Goal: Find specific page/section: Find specific page/section

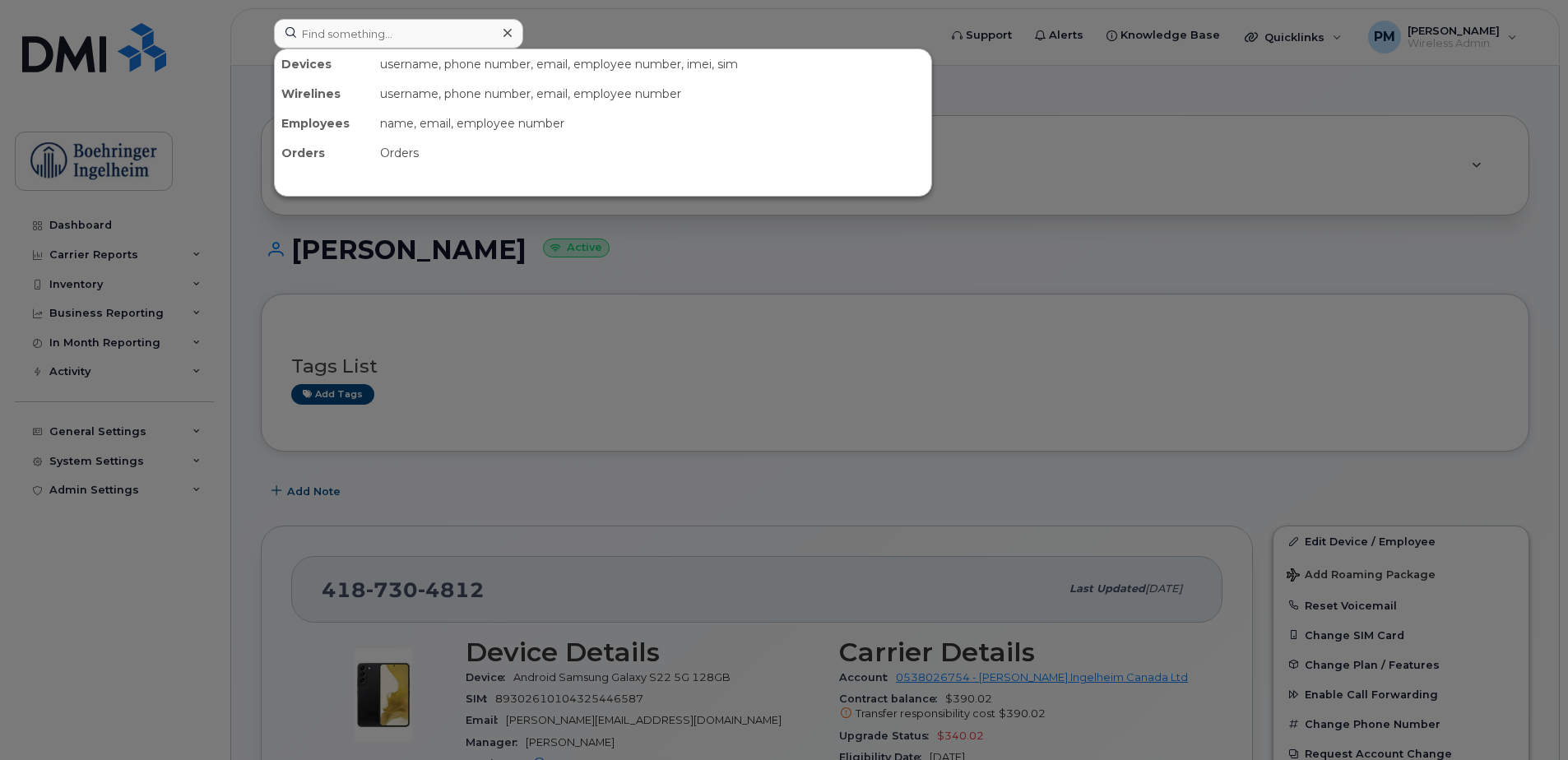
scroll to position [329, 0]
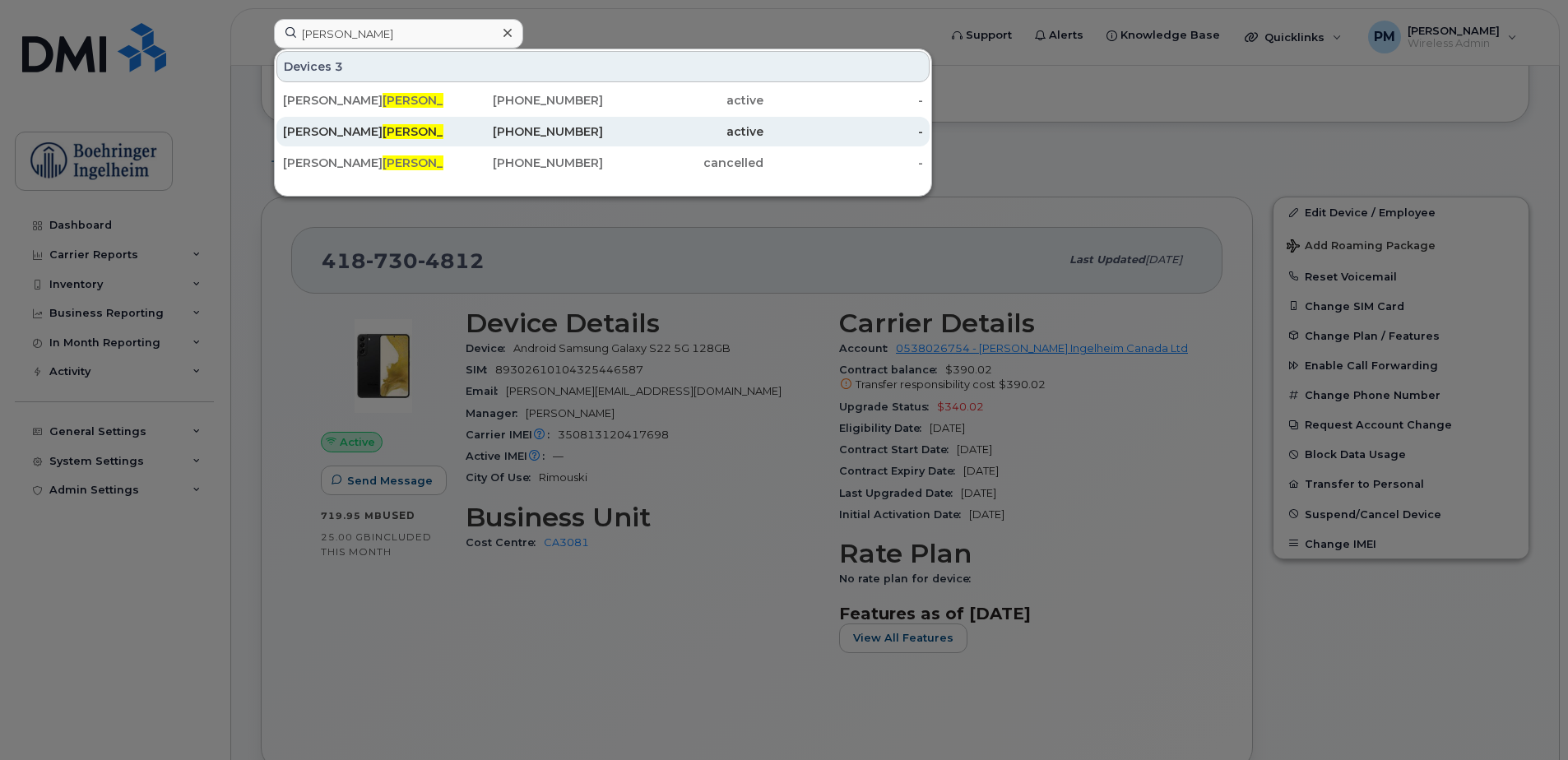
type input "parke"
click at [421, 140] on div "Roseanne Parke" at bounding box center [363, 131] width 160 height 30
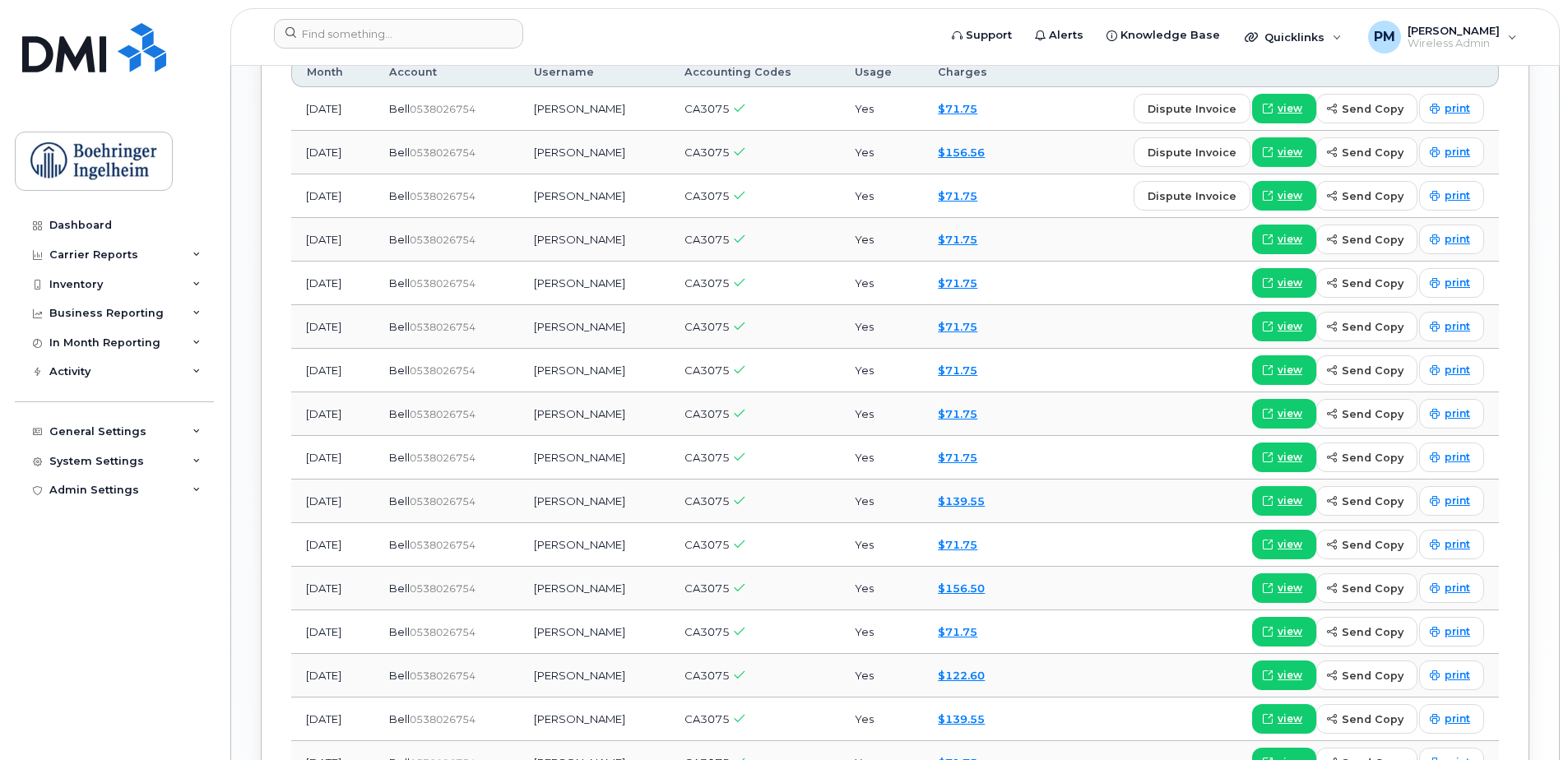
scroll to position [1480, 0]
click at [1297, 242] on span "view" at bounding box center [1290, 238] width 25 height 14
click at [405, 14] on header "Support Alerts Knowledge Base Quicklinks Suspend / Cancel Device Change SIM Car…" at bounding box center [895, 37] width 1329 height 58
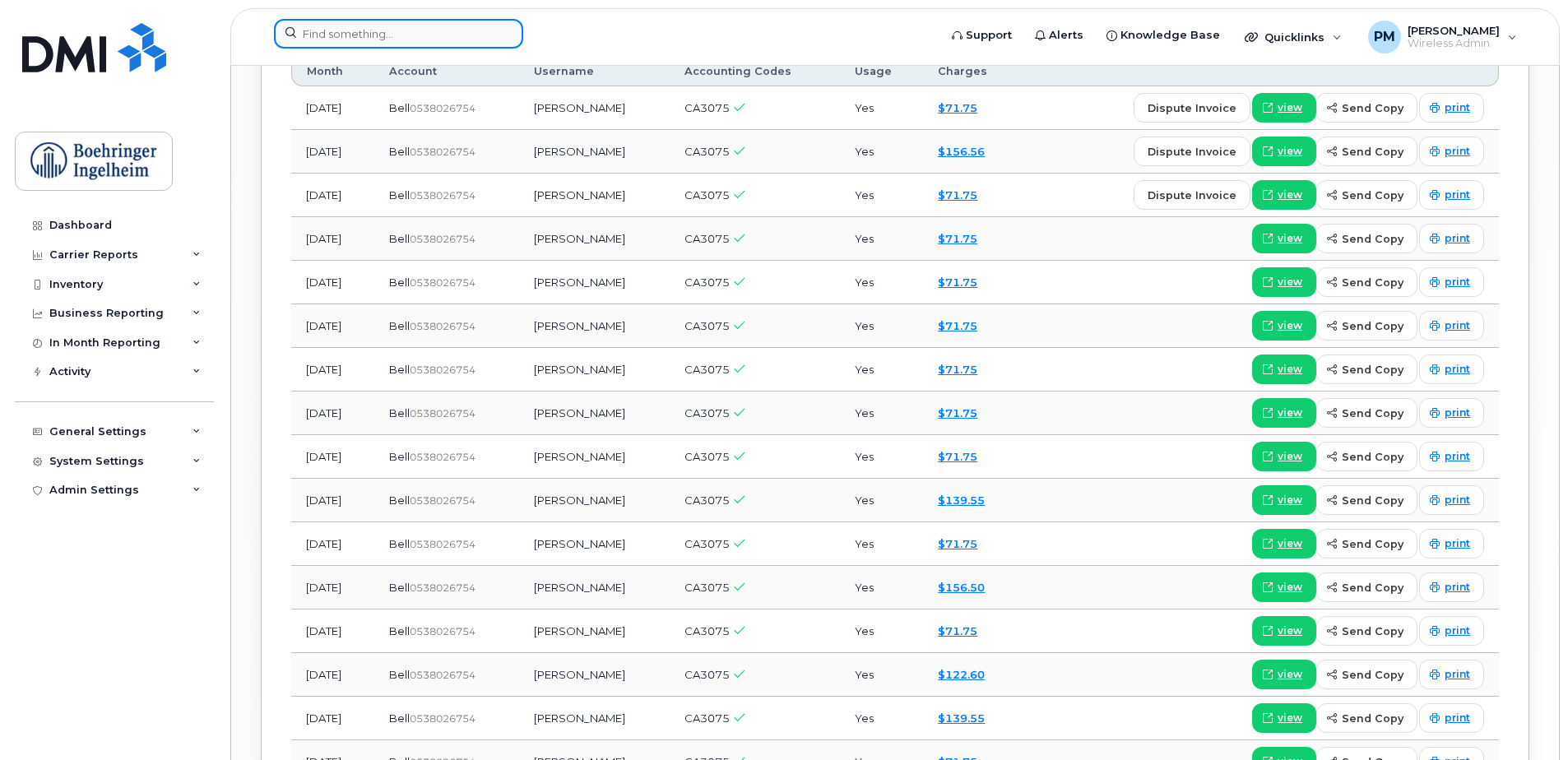
click at [307, 30] on input at bounding box center [398, 34] width 250 height 30
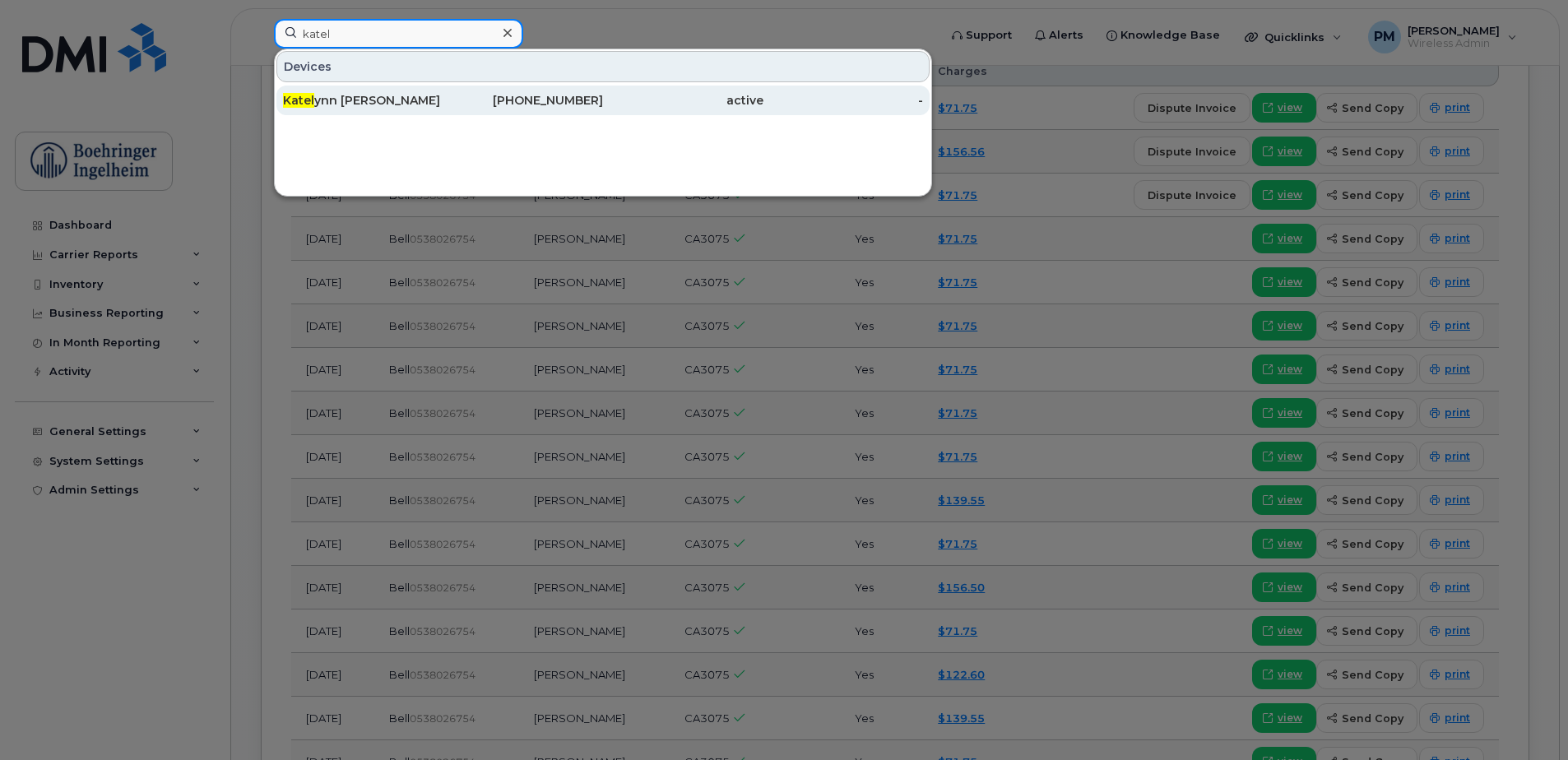
type input "katel"
click at [407, 86] on div "Katel ynn Vautour" at bounding box center [363, 100] width 160 height 30
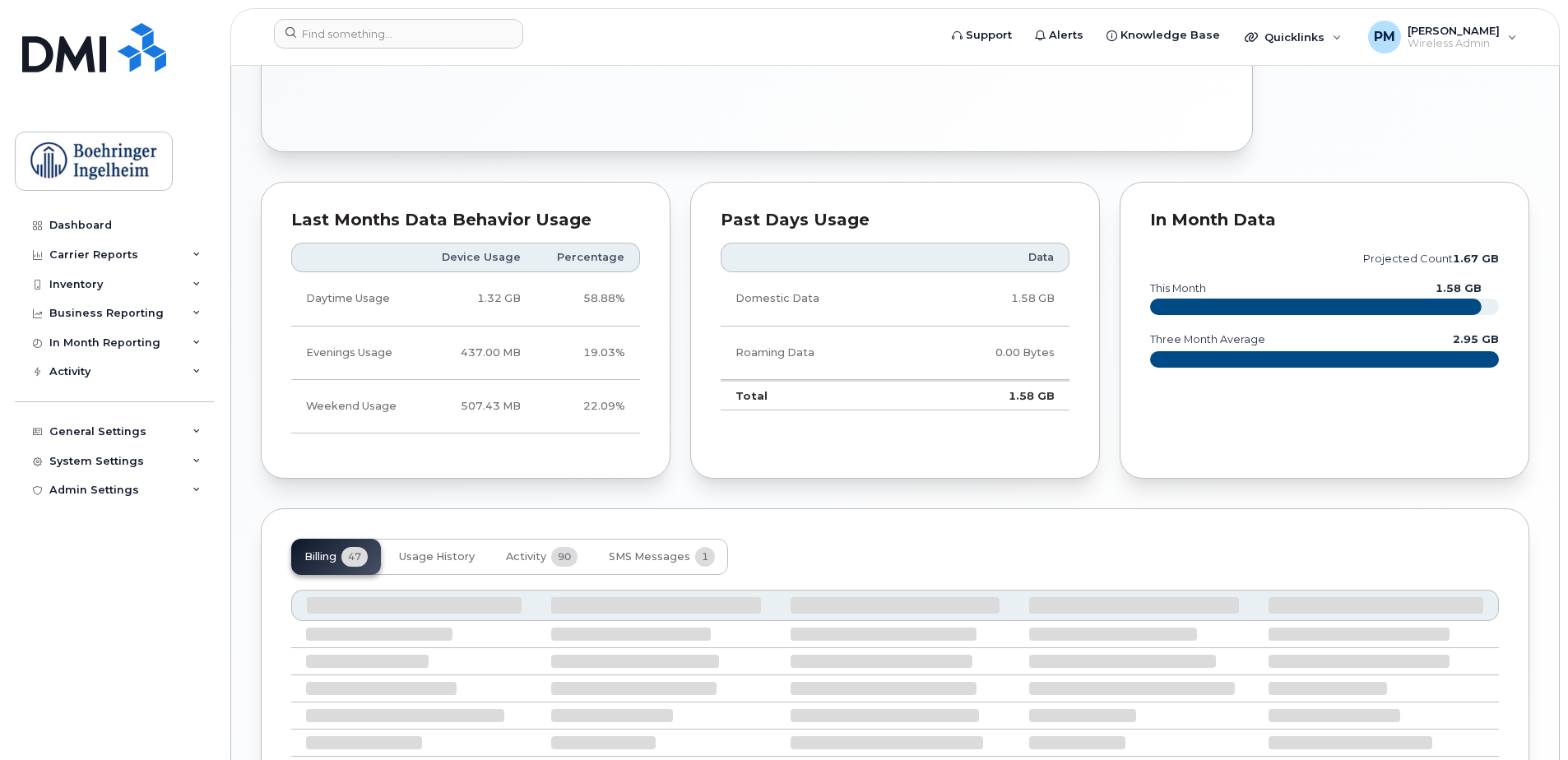
scroll to position [986, 0]
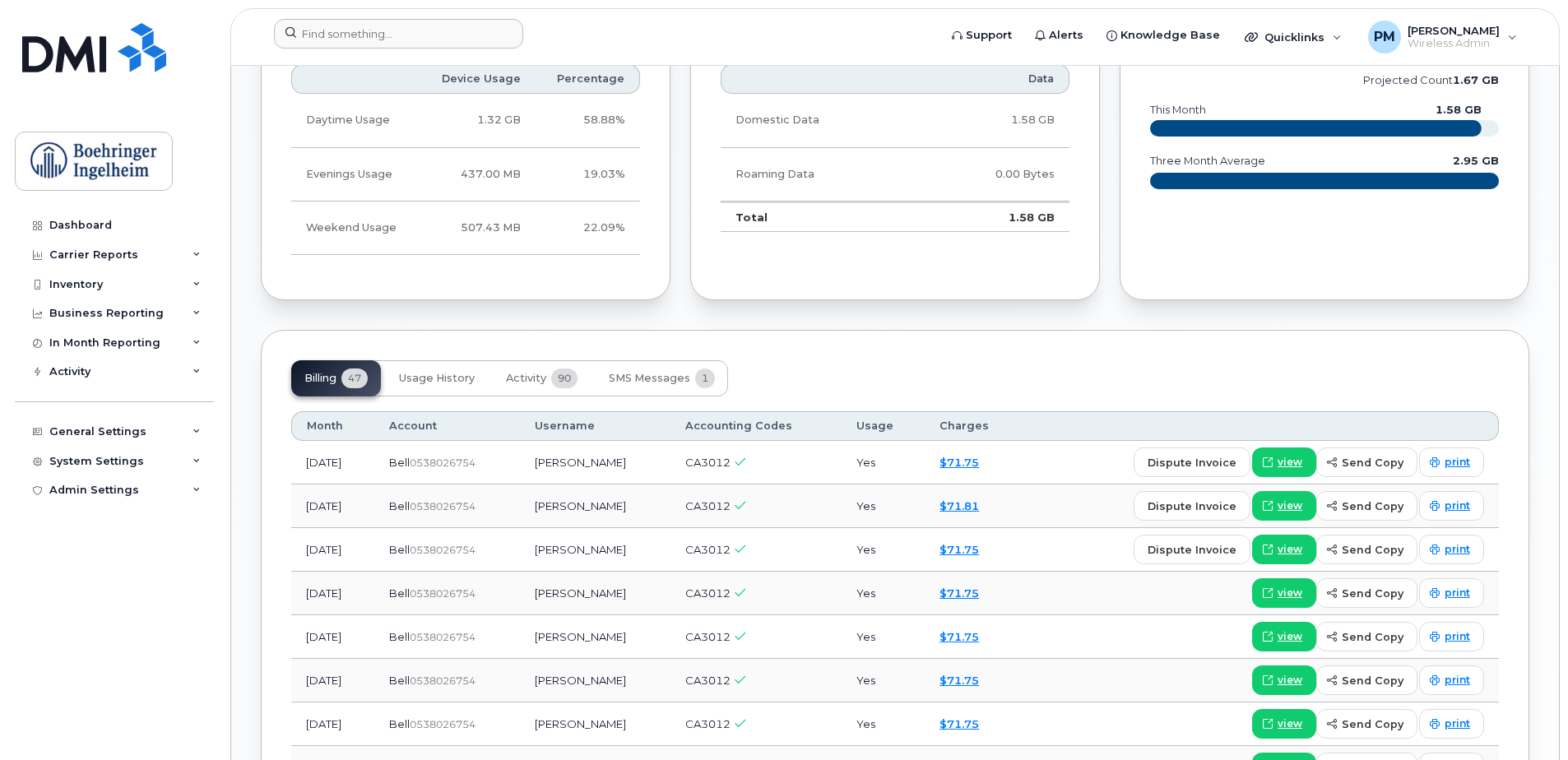
click at [416, 49] on div at bounding box center [601, 37] width 680 height 36
click at [381, 29] on input at bounding box center [398, 34] width 250 height 30
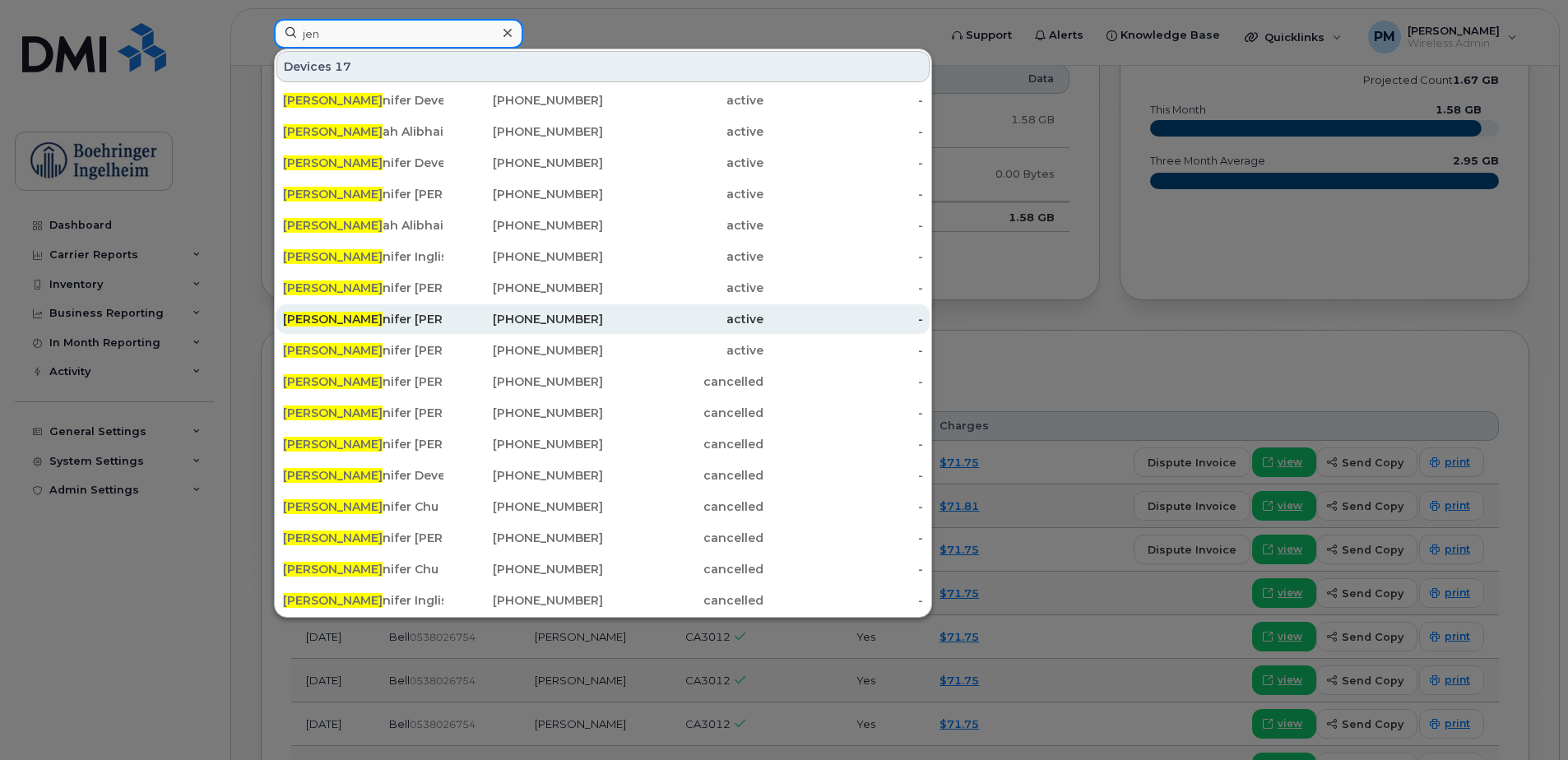
type input "jen"
click at [331, 314] on div "Jen nifer Slagter" at bounding box center [363, 319] width 160 height 16
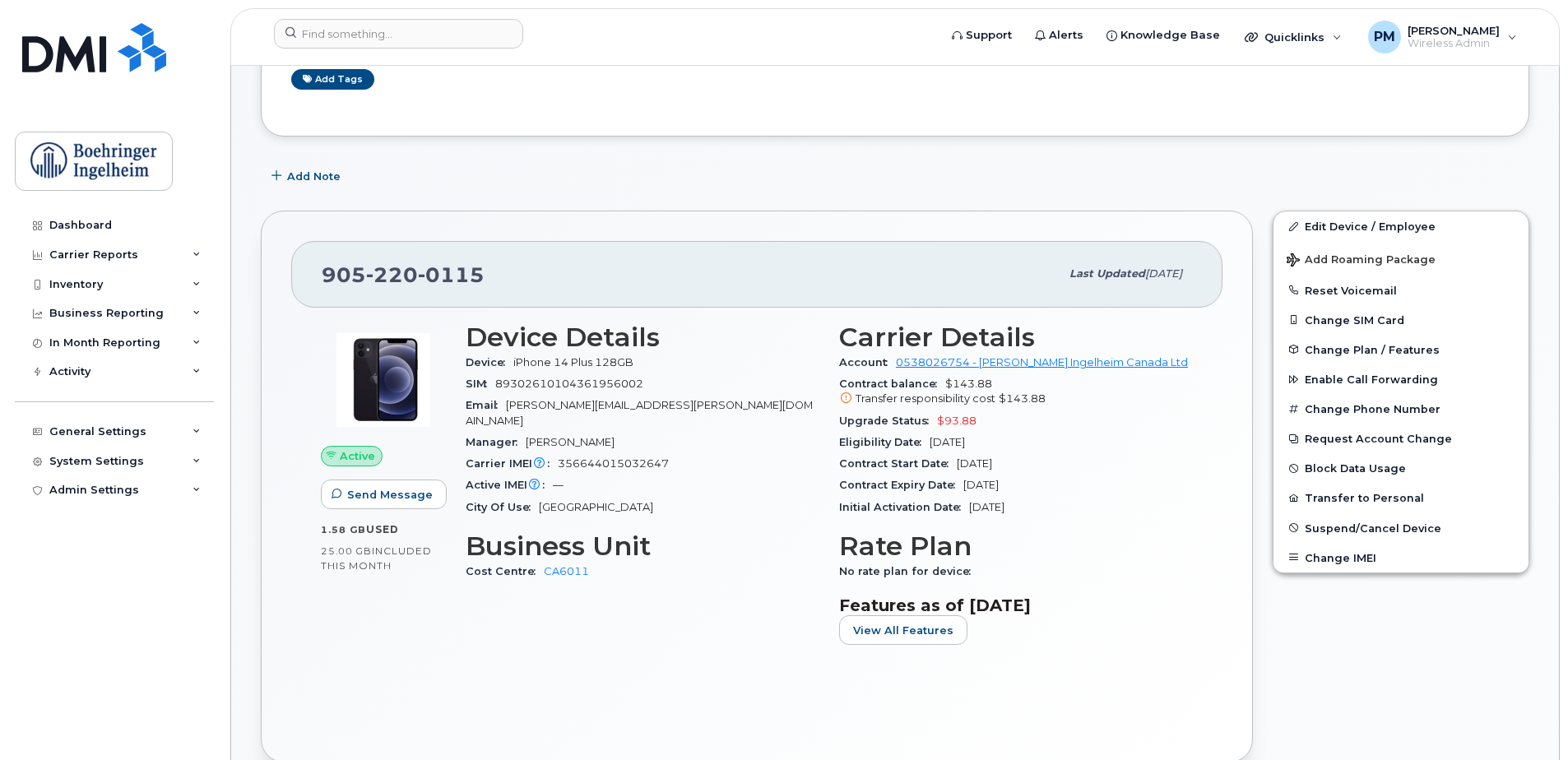
scroll to position [150, 0]
